Goal: Complete application form: Complete application form

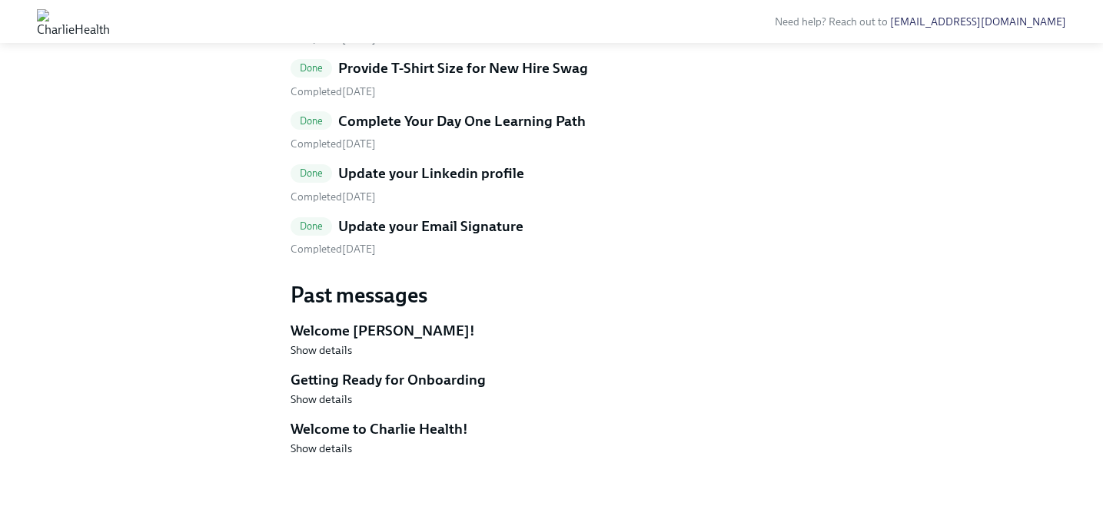
scroll to position [612, 0]
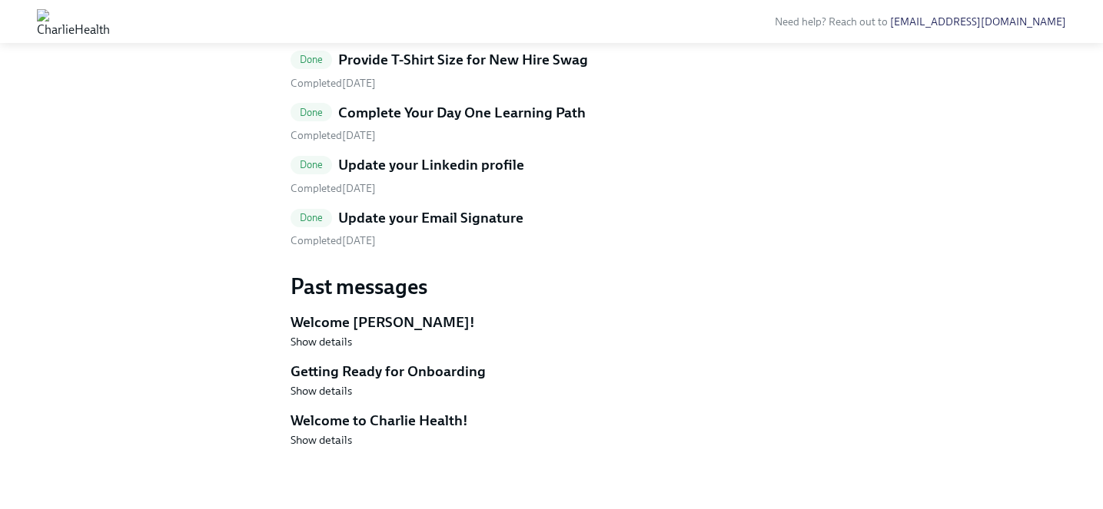
click at [479, 70] on h5 "Provide T-Shirt Size for New Hire Swag" at bounding box center [463, 60] width 250 height 20
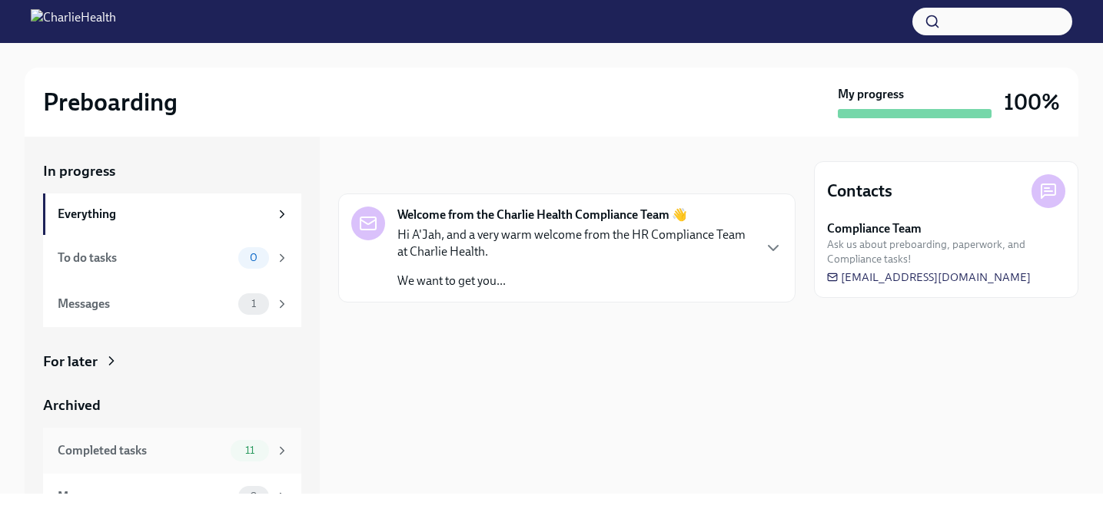
click at [234, 457] on div "11" at bounding box center [250, 451] width 38 height 22
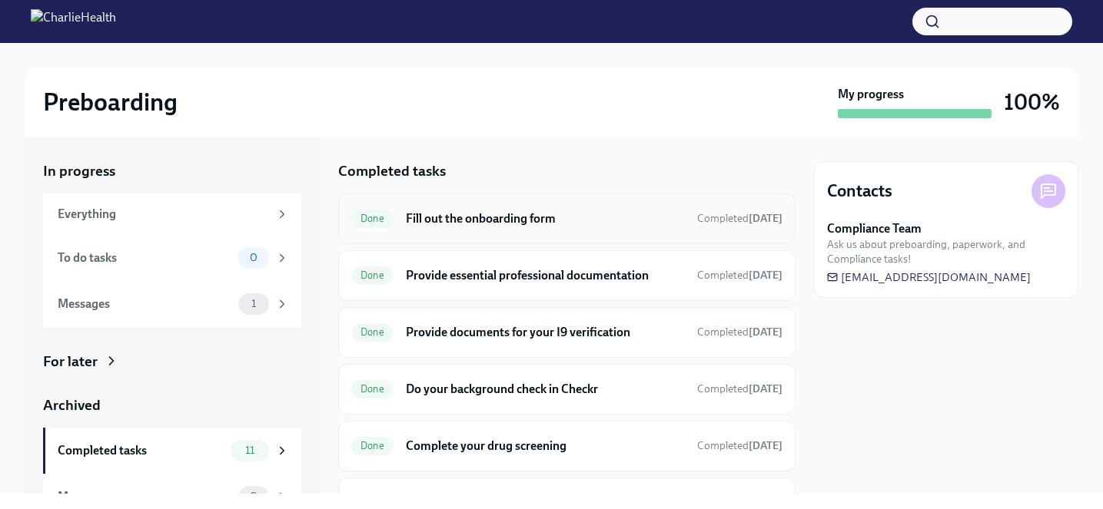
click at [433, 227] on h6 "Fill out the onboarding form" at bounding box center [545, 219] width 279 height 17
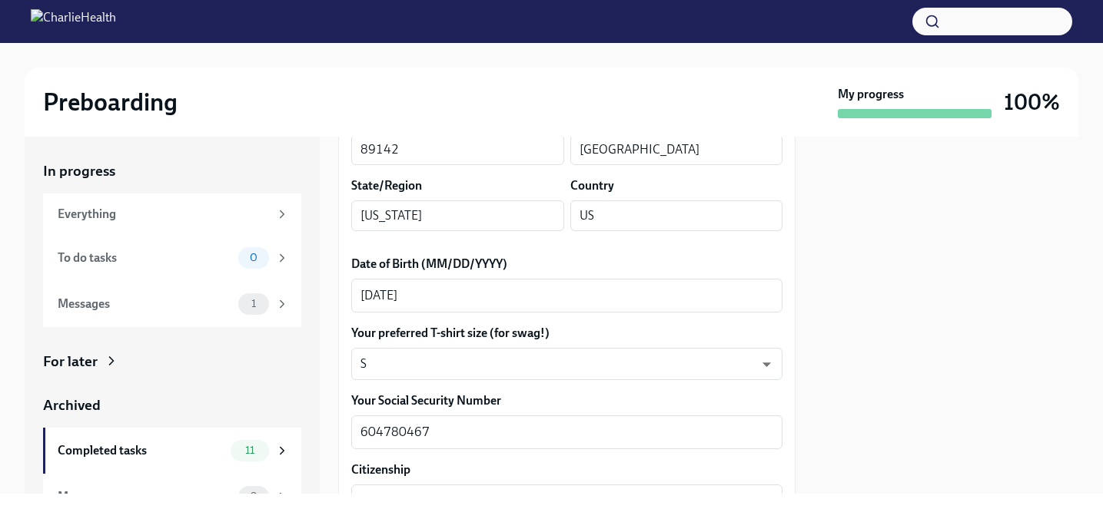
scroll to position [650, 0]
